Goal: Navigation & Orientation: Understand site structure

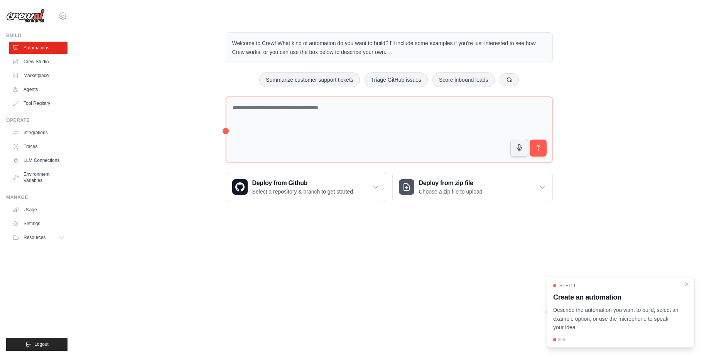
click at [34, 54] on ul "Automations Crew Studio Marketplace Agents Tool Registry" at bounding box center [38, 76] width 58 height 68
click at [41, 64] on link "Crew Studio" at bounding box center [39, 62] width 58 height 12
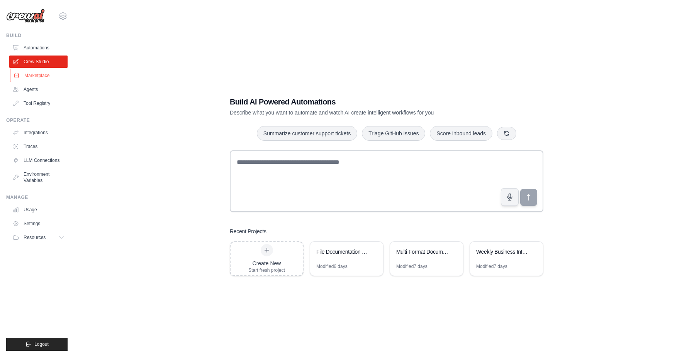
click at [45, 78] on link "Marketplace" at bounding box center [39, 75] width 58 height 12
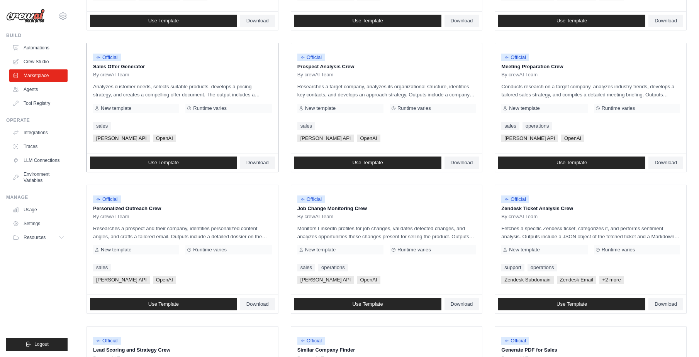
scroll to position [358, 0]
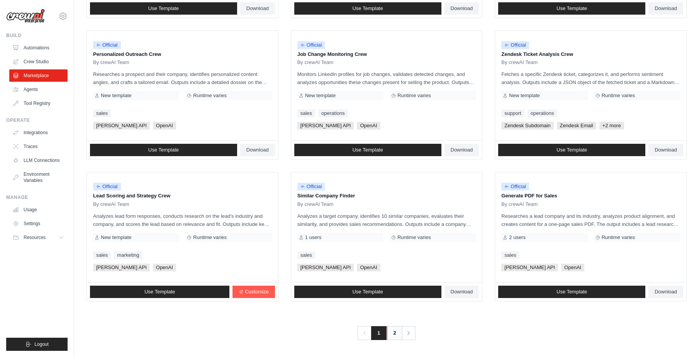
click at [392, 334] on link "2" at bounding box center [394, 334] width 15 height 14
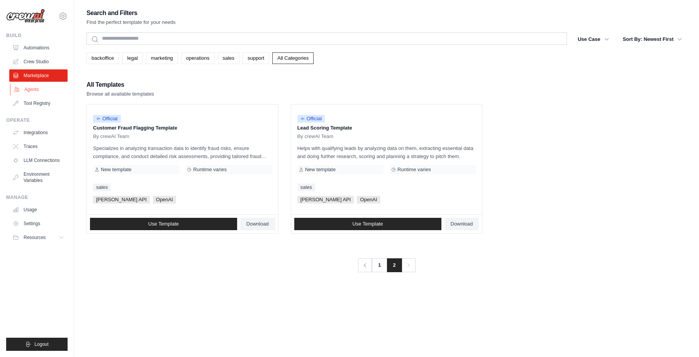
click at [30, 91] on link "Agents" at bounding box center [39, 89] width 58 height 12
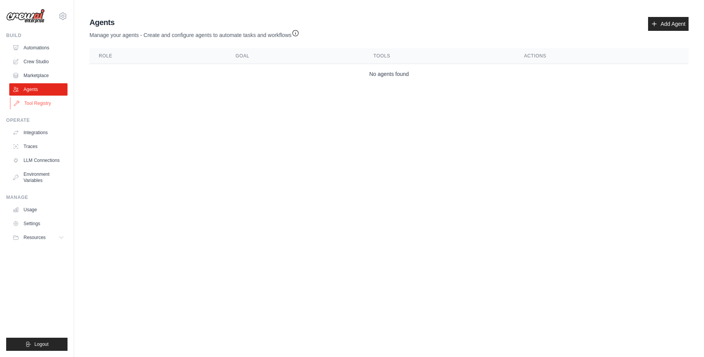
click at [45, 105] on link "Tool Registry" at bounding box center [39, 103] width 58 height 12
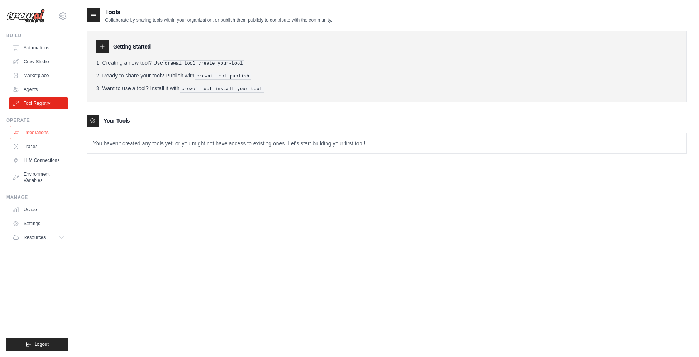
click at [50, 133] on link "Integrations" at bounding box center [39, 133] width 58 height 12
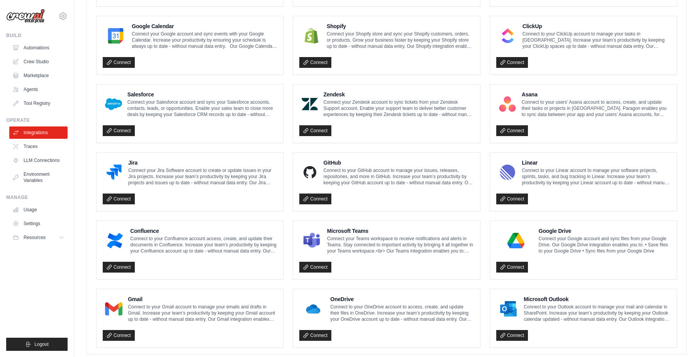
scroll to position [369, 0]
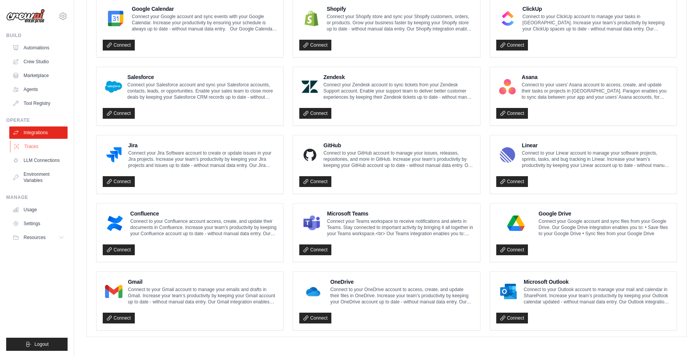
click at [52, 148] on link "Traces" at bounding box center [39, 147] width 58 height 12
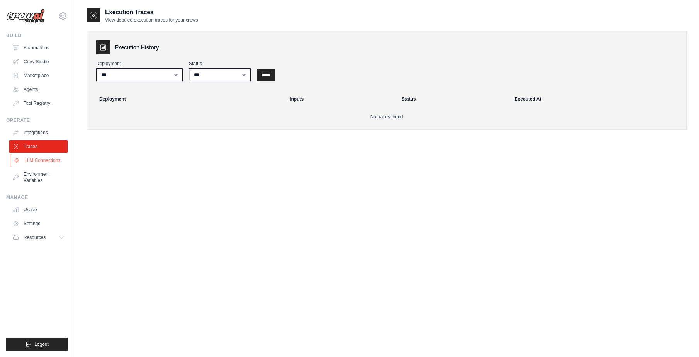
click at [54, 155] on link "LLM Connections" at bounding box center [39, 160] width 58 height 12
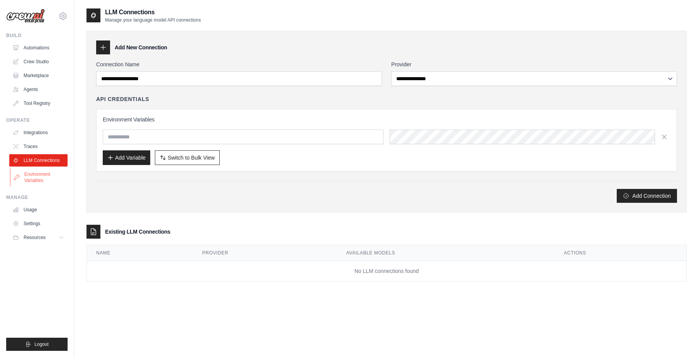
click at [42, 181] on link "Environment Variables" at bounding box center [39, 177] width 58 height 19
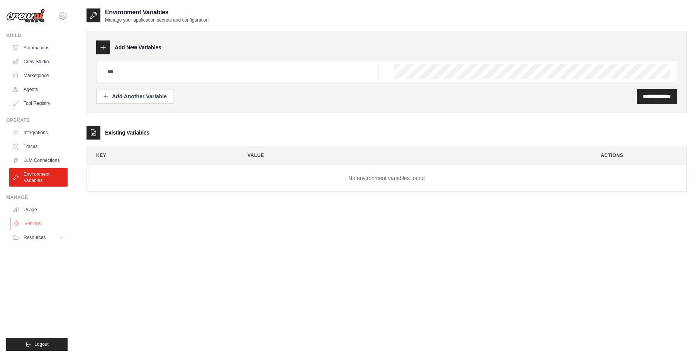
click at [30, 221] on link "Settings" at bounding box center [39, 224] width 58 height 12
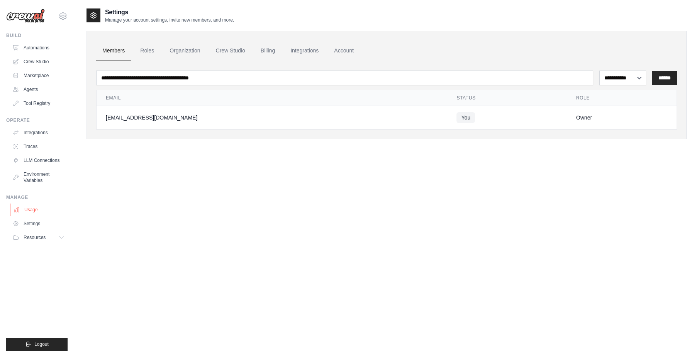
click at [38, 207] on link "Usage" at bounding box center [39, 210] width 58 height 12
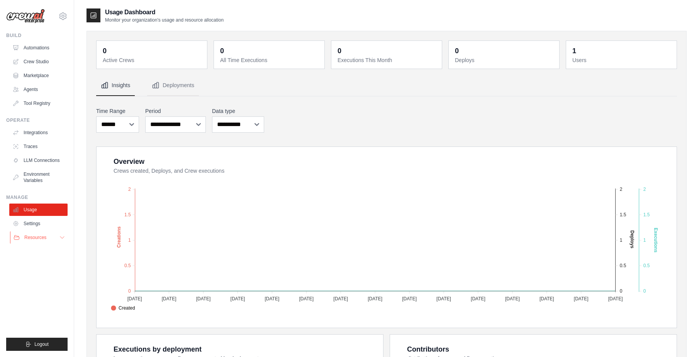
click at [39, 239] on span "Resources" at bounding box center [35, 238] width 22 height 6
click at [42, 250] on span "Documentation" at bounding box center [42, 251] width 31 height 6
